Goal: Transaction & Acquisition: Book appointment/travel/reservation

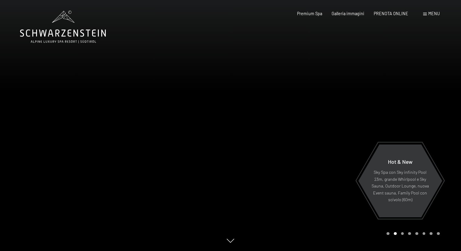
click at [211, 153] on div at bounding box center [115, 125] width 231 height 251
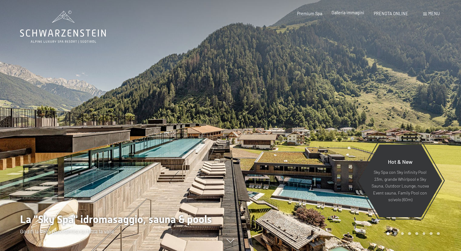
click at [344, 14] on span "Galleria immagini" at bounding box center [348, 12] width 33 height 5
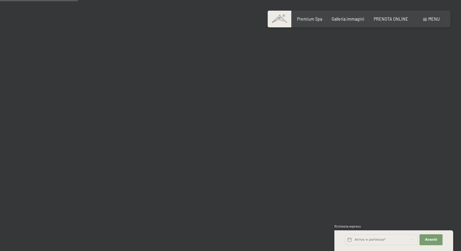
scroll to position [1094, 0]
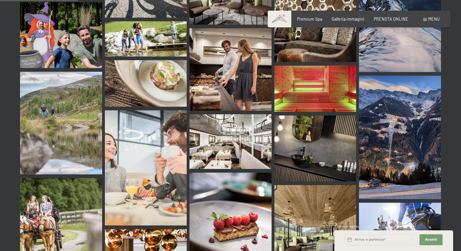
click at [245, 123] on img at bounding box center [231, 141] width 82 height 55
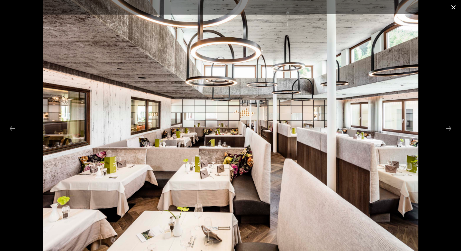
click at [453, 8] on button "Close gallery" at bounding box center [453, 7] width 15 height 14
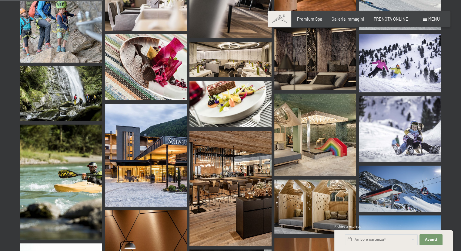
scroll to position [1470, 0]
click at [325, 121] on img at bounding box center [316, 134] width 82 height 82
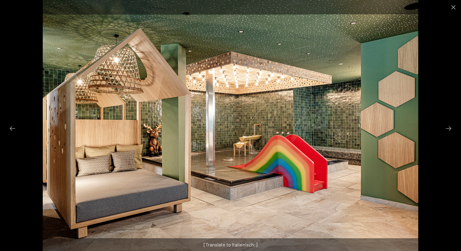
scroll to position [1908, 0]
click at [455, 8] on button "Close gallery" at bounding box center [453, 7] width 15 height 14
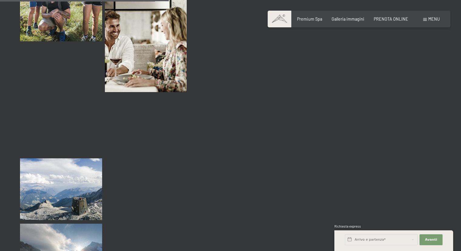
scroll to position [2371, 0]
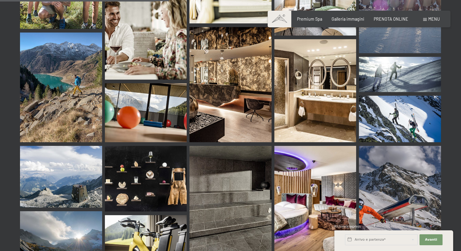
click at [384, 22] on div "Prenotazione Richiesta Premium Spa Galleria immagini PRENOTA ONLINE Menu DE IT …" at bounding box center [359, 19] width 161 height 6
click at [383, 21] on div "PRENOTA ONLINE" at bounding box center [391, 18] width 35 height 6
click at [385, 20] on span "PRENOTA ONLINE" at bounding box center [391, 17] width 35 height 5
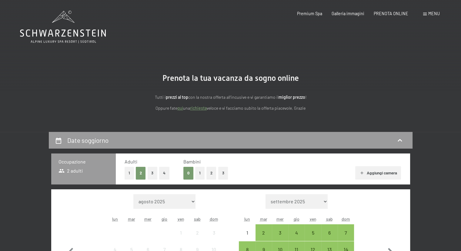
click at [317, 201] on select "settembre 2025 ottobre 2025 novembre 2025 dicembre 2025 gennaio 2026 febbraio 2…" at bounding box center [297, 201] width 62 height 15
select select "2026-01-01"
select select "2026-02-01"
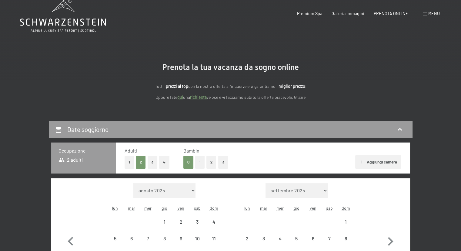
select select "2026-01-01"
select select "2026-02-01"
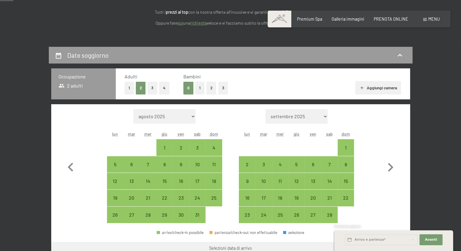
scroll to position [109, 0]
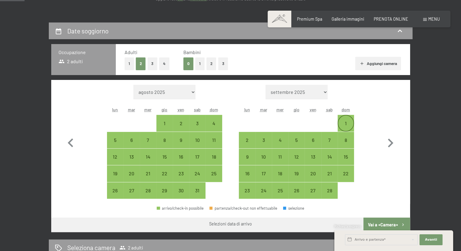
click at [343, 122] on div "1" at bounding box center [346, 128] width 15 height 15
select select "2026-01-01"
select select "2026-02-01"
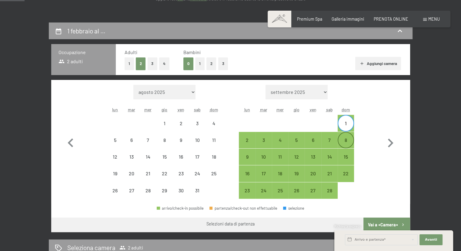
click at [347, 135] on div "8" at bounding box center [346, 139] width 15 height 15
select select "2026-01-01"
select select "2026-02-01"
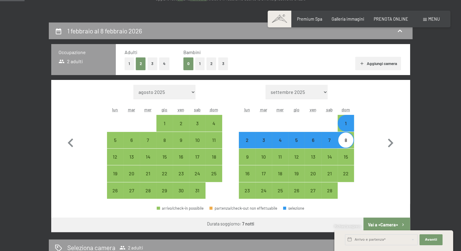
click at [391, 223] on button "Vai a «Camera»" at bounding box center [387, 224] width 46 height 15
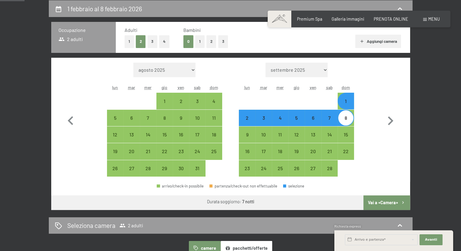
select select "2026-01-01"
select select "2026-02-01"
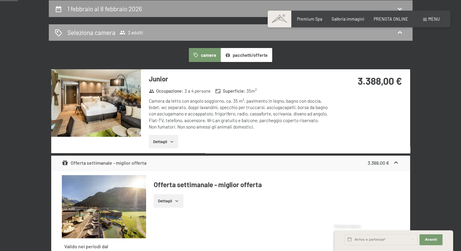
click at [131, 33] on span "2 adulti" at bounding box center [132, 32] width 24 height 6
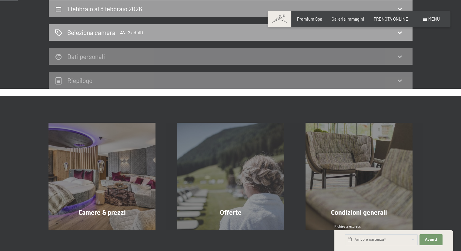
click at [131, 27] on div "Seleziona camera 2 adulti" at bounding box center [231, 32] width 364 height 17
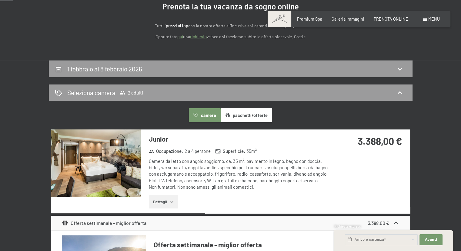
scroll to position [134, 0]
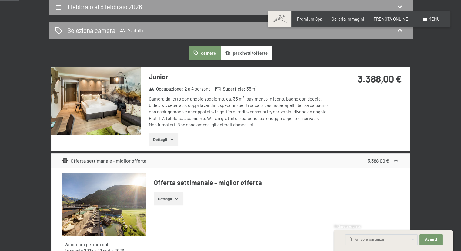
click at [261, 54] on button "pacchetti/offerte" at bounding box center [247, 53] width 52 height 14
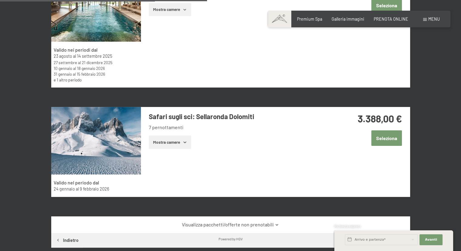
scroll to position [352, 0]
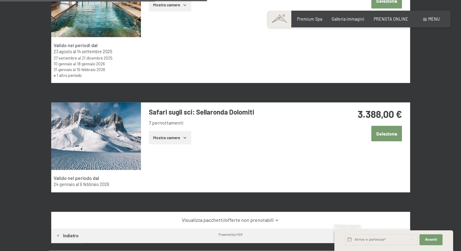
click at [182, 140] on span "Consenso marketing*" at bounding box center [195, 143] width 46 height 6
click at [169, 140] on input "Consenso marketing*" at bounding box center [166, 143] width 6 height 6
checkbox input "false"
click at [186, 139] on icon "button" at bounding box center [185, 137] width 5 height 5
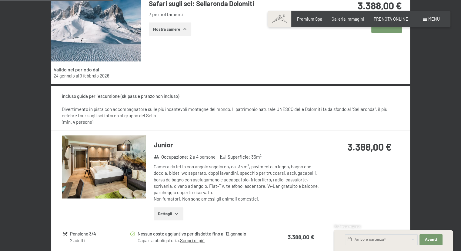
scroll to position [522, 0]
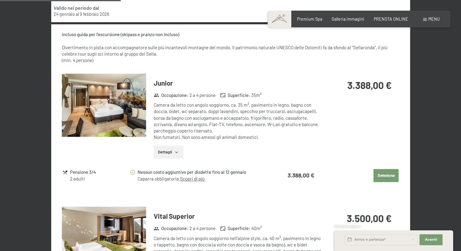
click at [81, 170] on div "Pensione 3/4" at bounding box center [99, 171] width 59 height 7
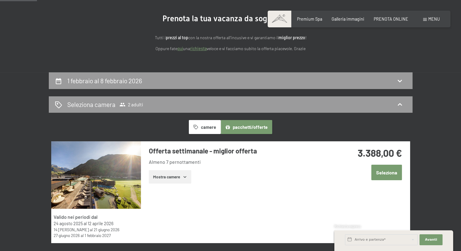
scroll to position [0, 0]
